Goal: Task Accomplishment & Management: Manage account settings

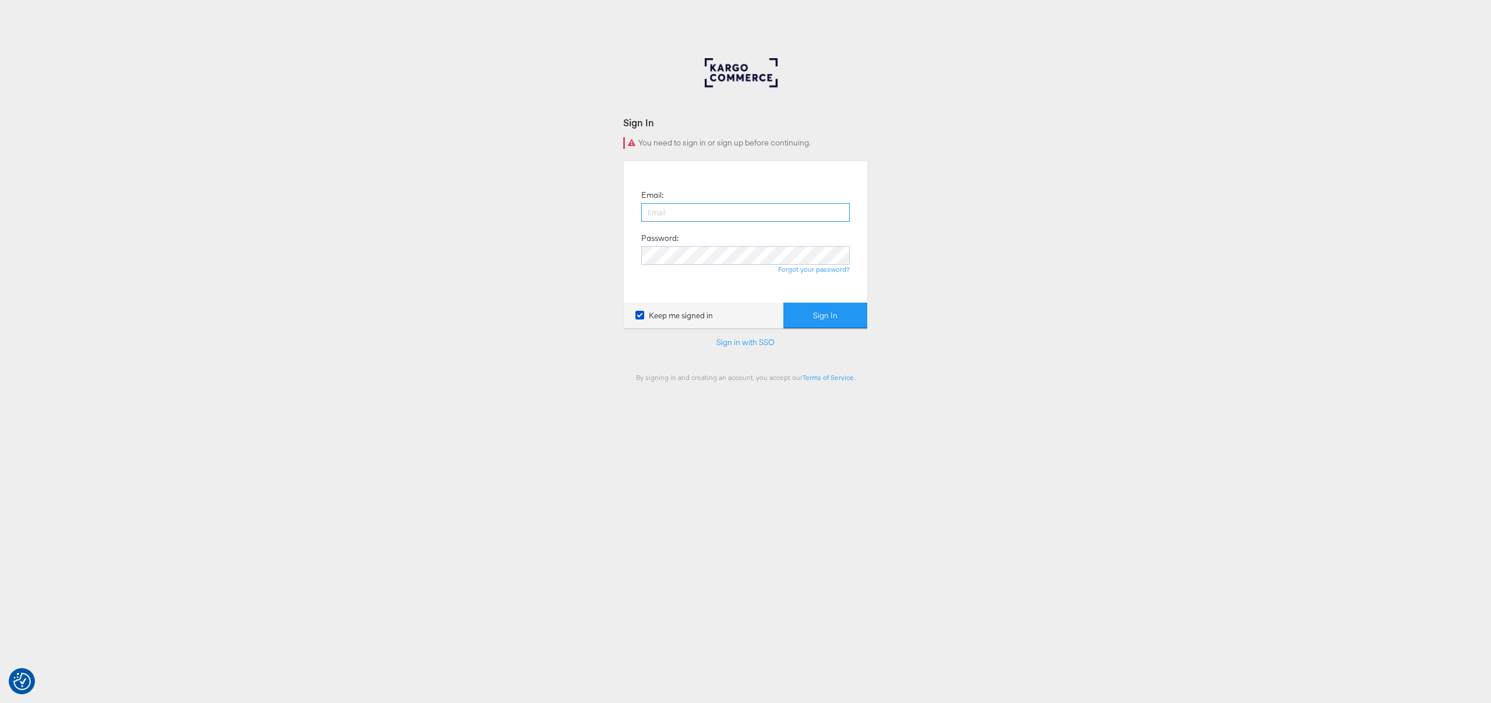
click at [787, 221] on input "email" at bounding box center [745, 212] width 208 height 19
type input "chris.gallagher@kargo.com"
click at [812, 317] on button "Sign In" at bounding box center [825, 316] width 84 height 26
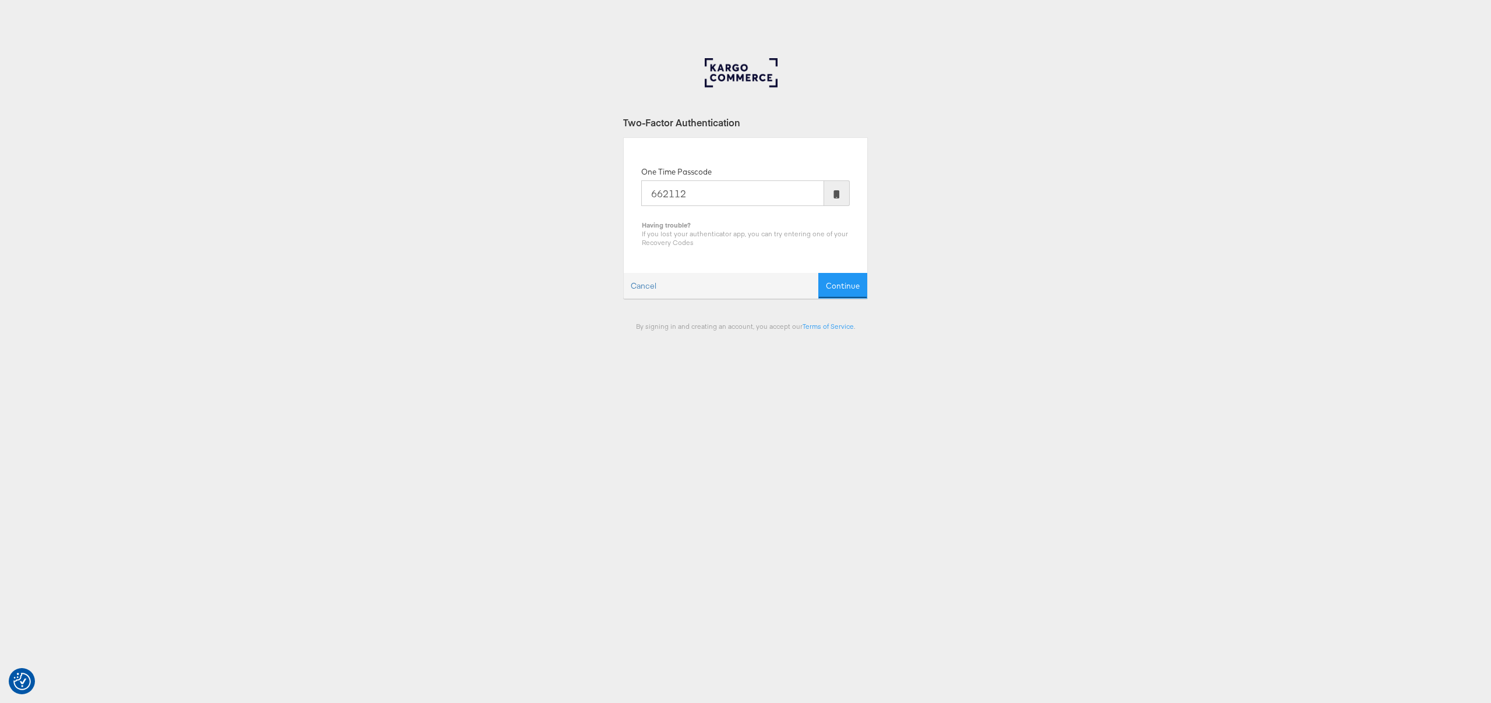
type input "662112"
click at [818, 273] on button "Continue" at bounding box center [842, 286] width 49 height 26
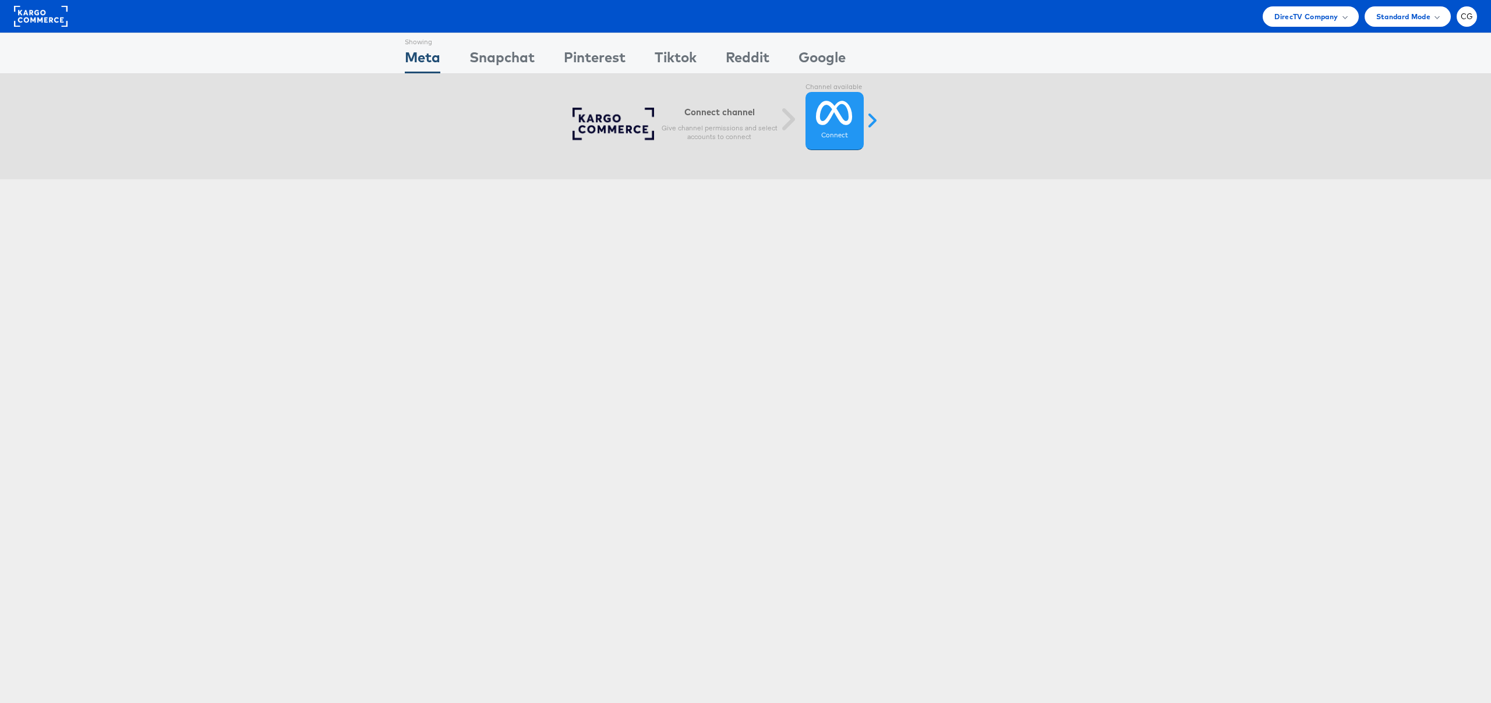
click at [1139, 321] on div "Showing Meta Showing Snapchat Showing Pinterest Showing Tiktok Showing Reddit S…" at bounding box center [745, 324] width 1491 height 582
click at [837, 105] on icon at bounding box center [834, 112] width 37 height 29
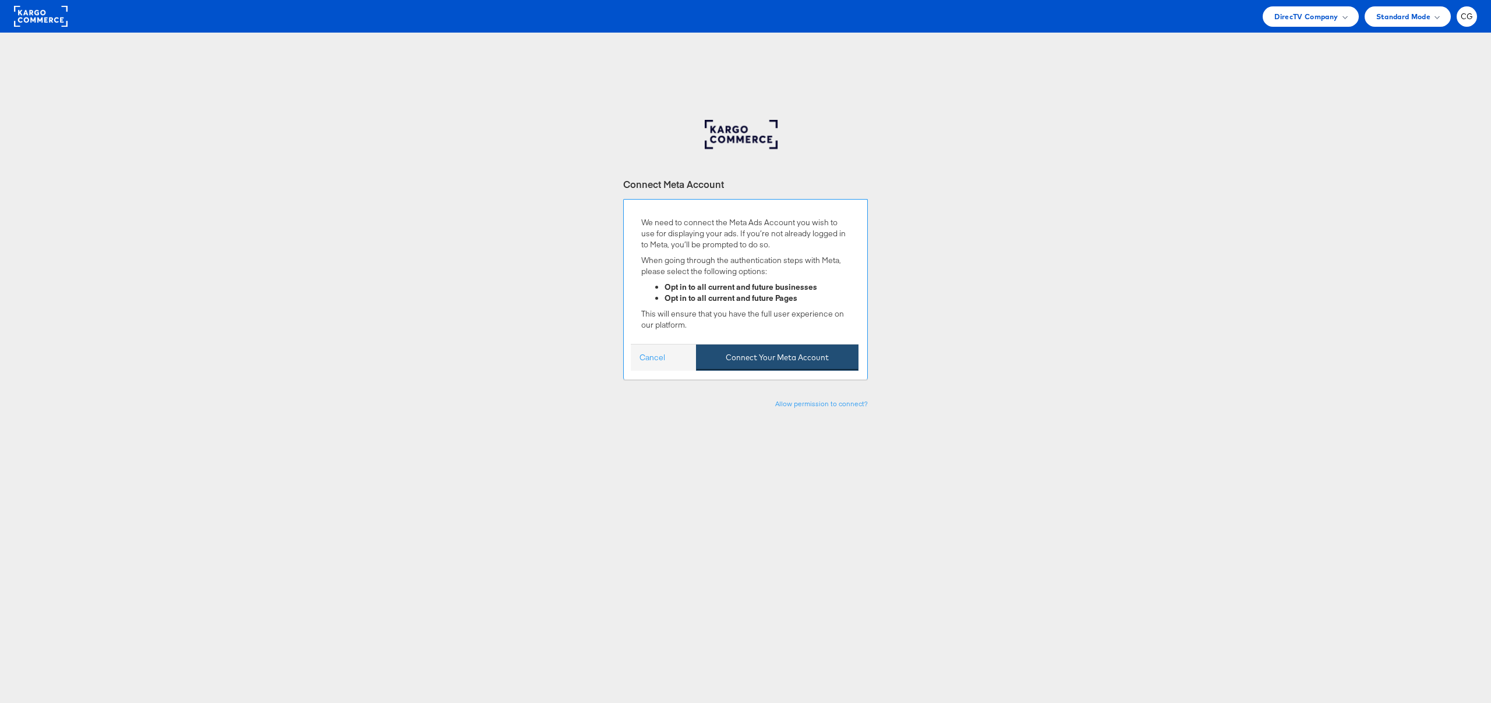
click at [826, 348] on button "Connect Your Meta Account" at bounding box center [777, 358] width 162 height 26
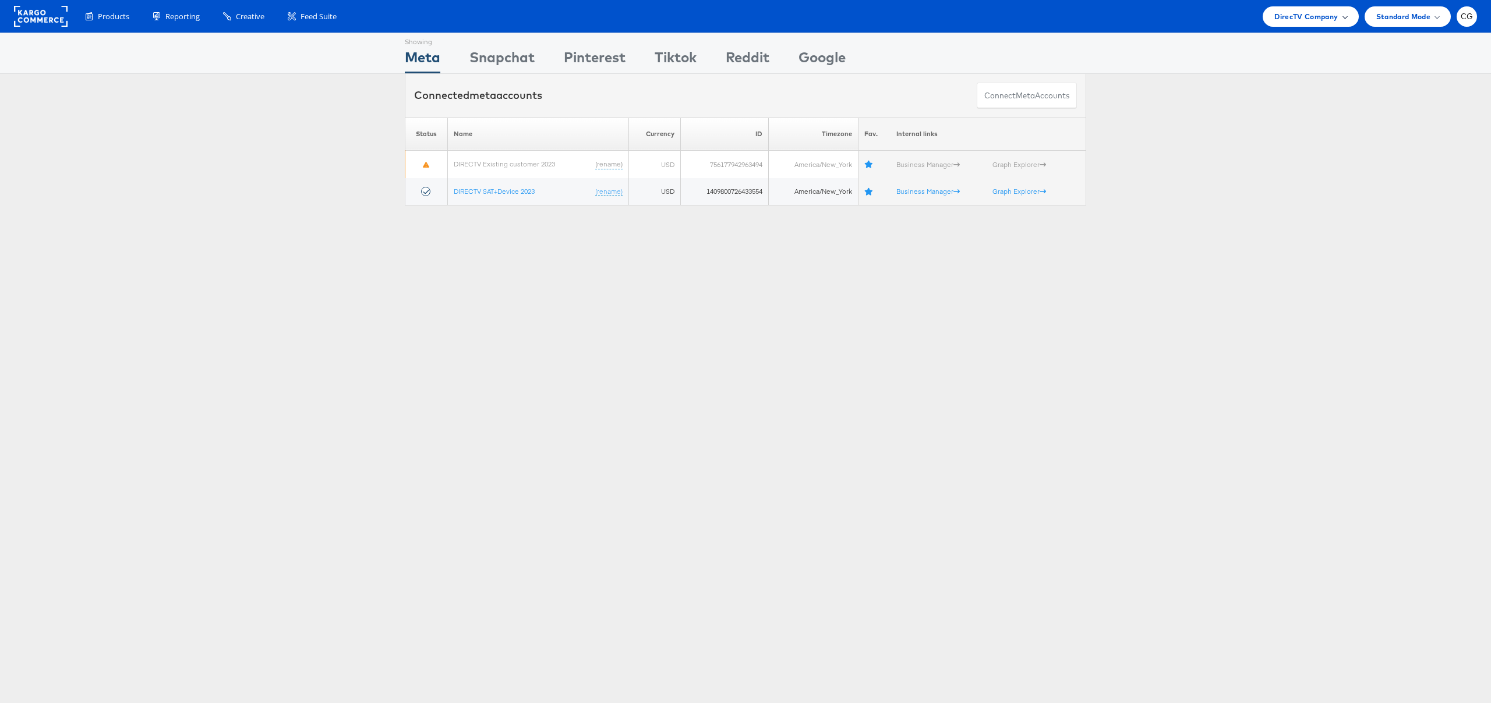
click at [1318, 21] on span "DirecTV Company" at bounding box center [1305, 16] width 63 height 12
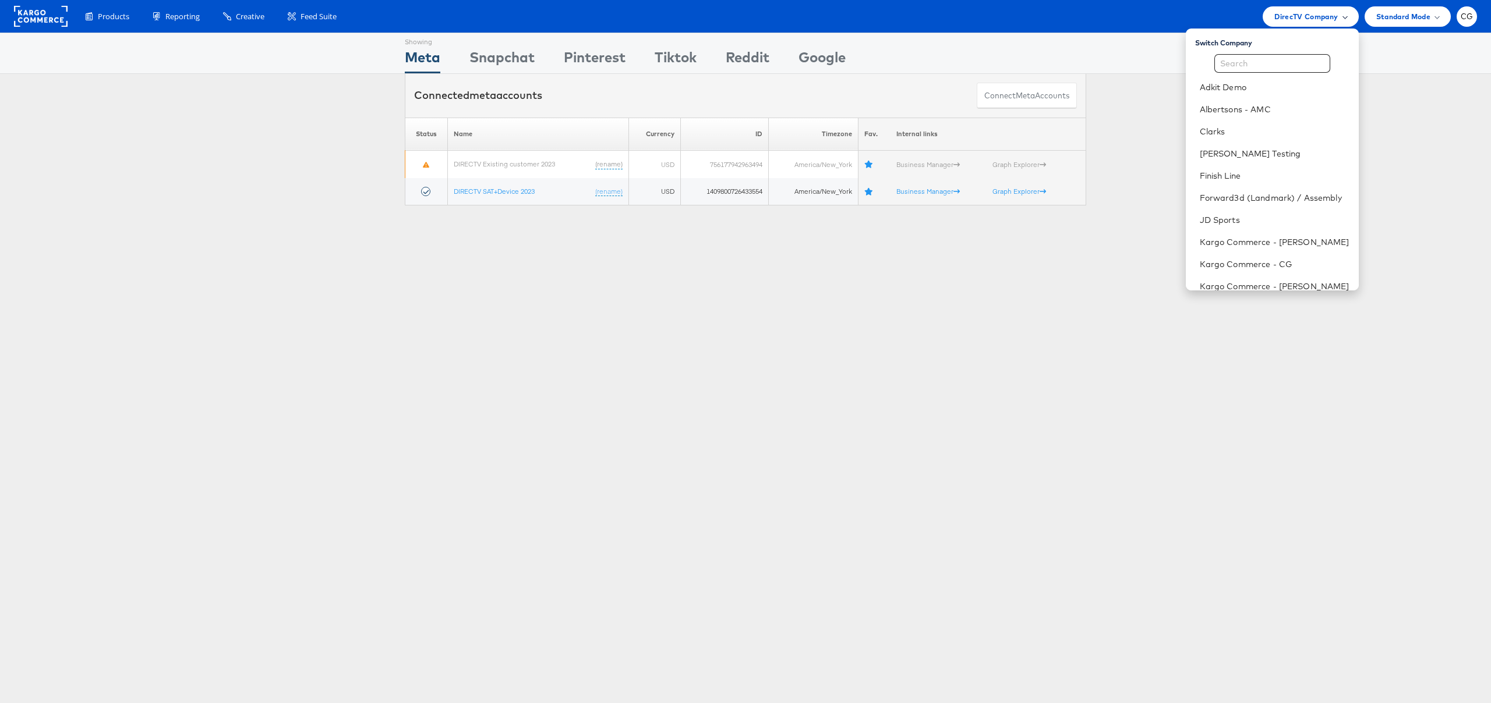
click at [1318, 21] on span "DirecTV Company" at bounding box center [1305, 16] width 63 height 12
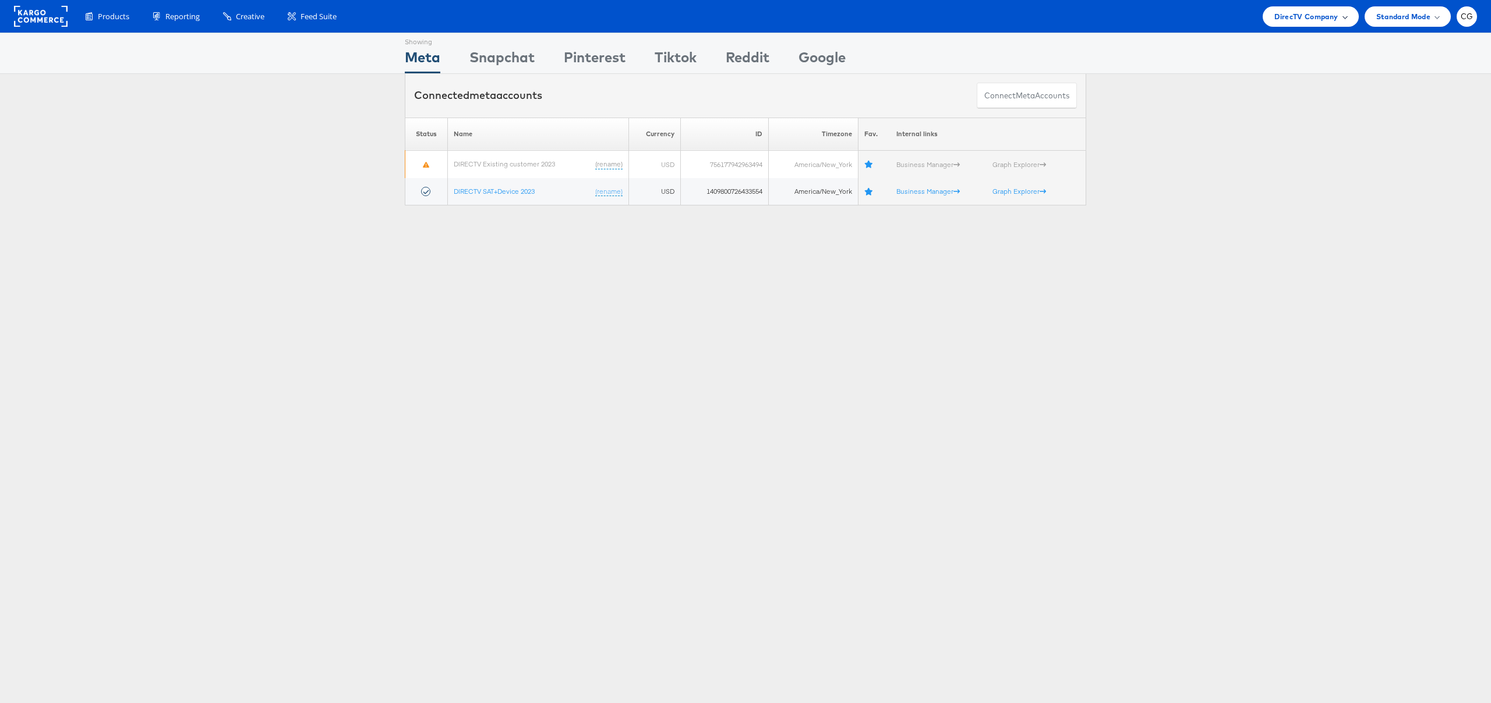
click at [1318, 21] on span "DirecTV Company" at bounding box center [1305, 16] width 63 height 12
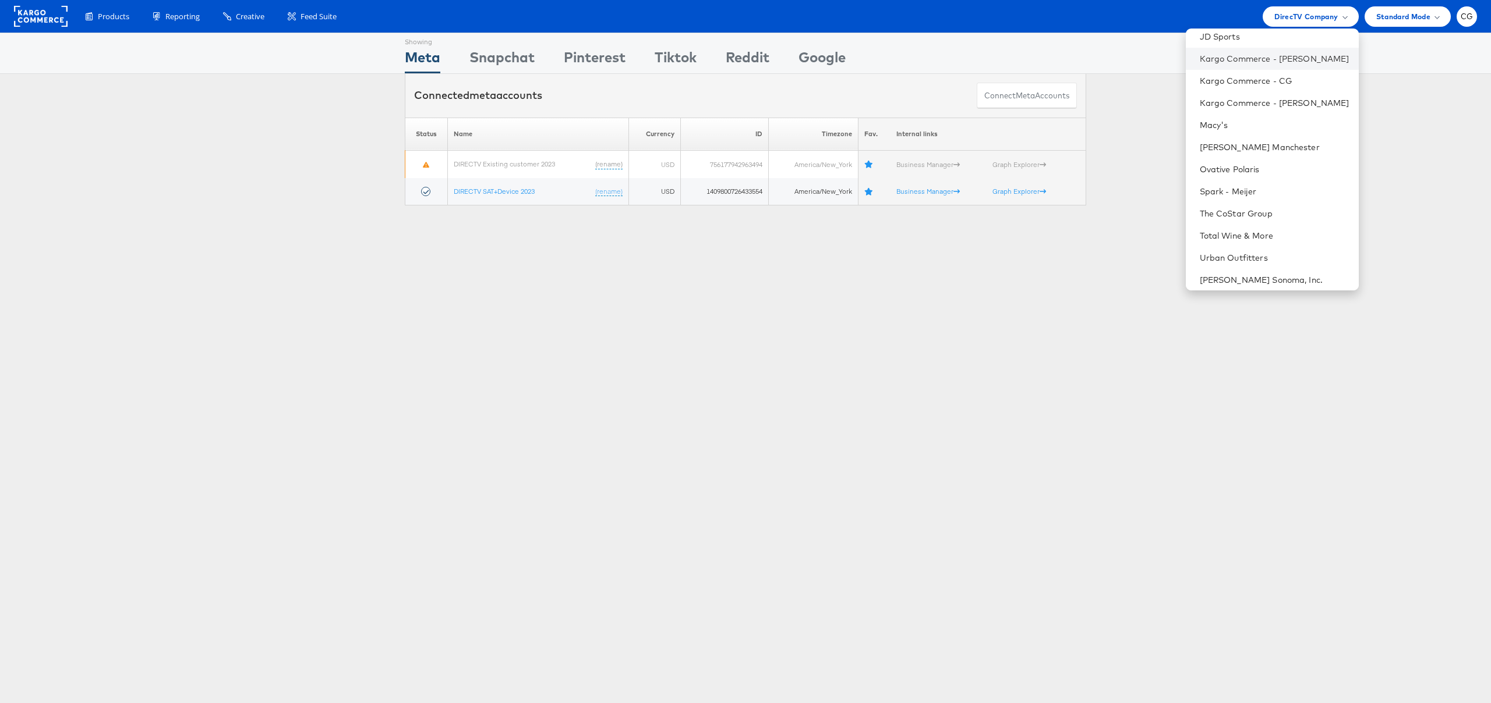
scroll to position [230, 0]
click at [1252, 193] on link "Total Wine & More" at bounding box center [1274, 189] width 150 height 12
click at [1245, 189] on link "Total Wine & More" at bounding box center [1274, 189] width 150 height 12
